Goal: Information Seeking & Learning: Learn about a topic

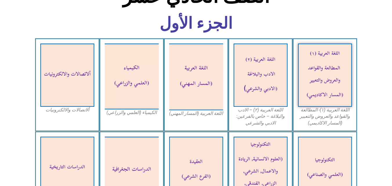
scroll to position [325, 0]
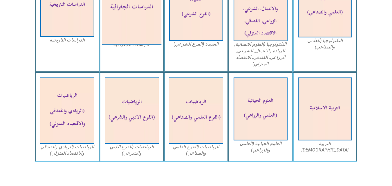
click at [131, 10] on img at bounding box center [132, 8] width 60 height 74
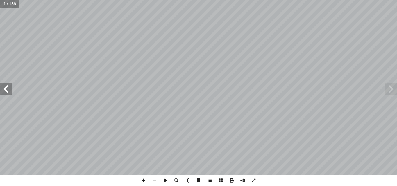
click at [7, 87] on span at bounding box center [6, 89] width 12 height 12
click at [10, 94] on span at bounding box center [6, 89] width 12 height 12
